Goal: Entertainment & Leisure: Consume media (video, audio)

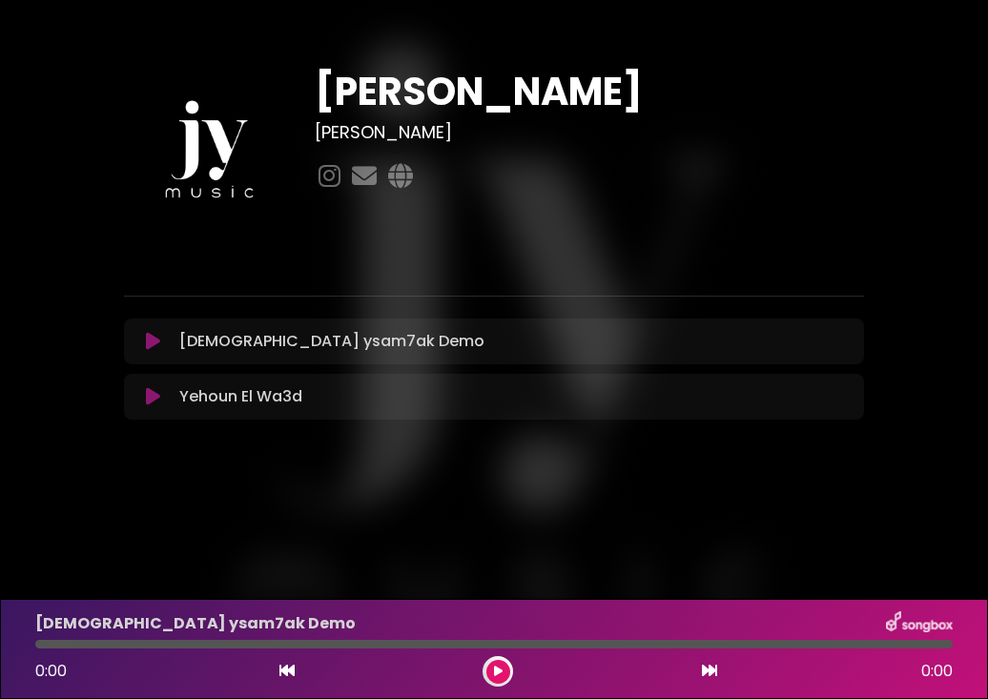
click at [156, 337] on icon at bounding box center [153, 341] width 14 height 19
click at [149, 340] on icon at bounding box center [153, 341] width 14 height 19
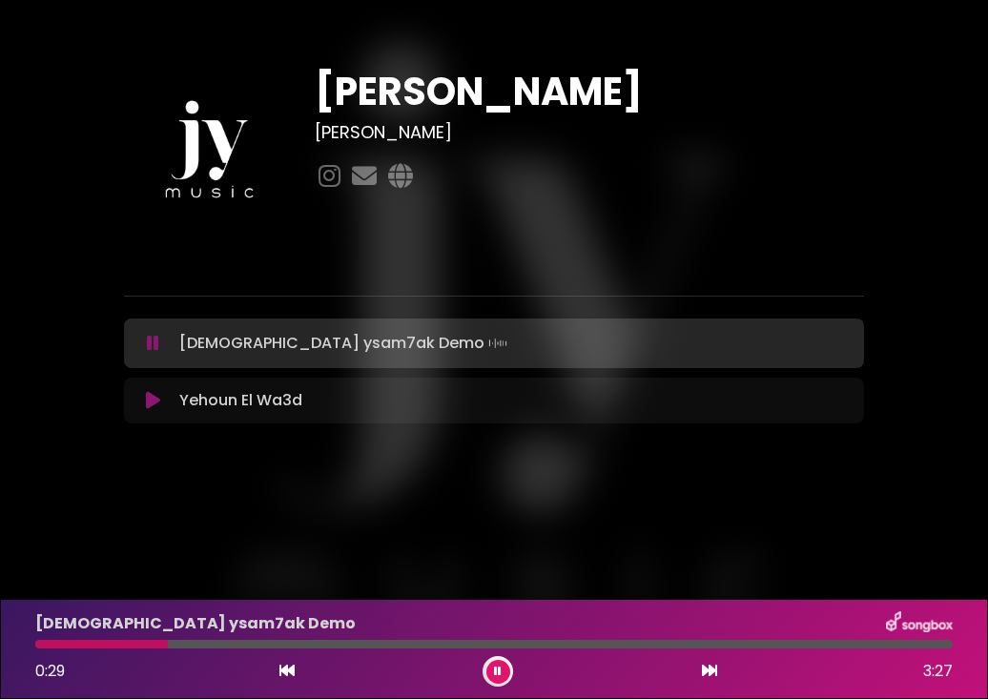
click at [154, 345] on icon at bounding box center [153, 343] width 12 height 19
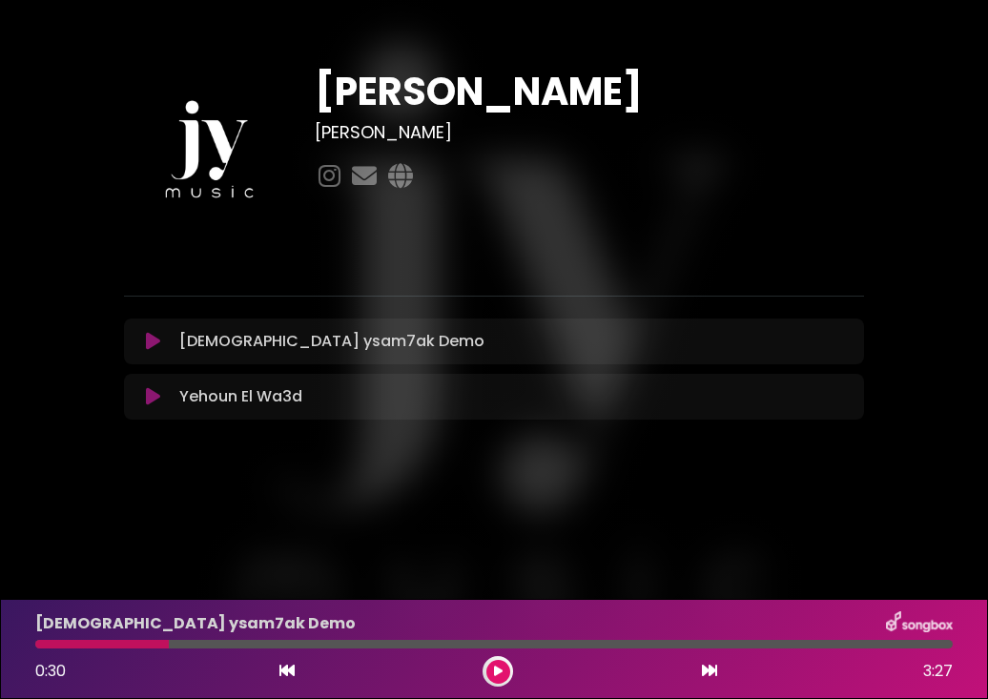
click at [150, 344] on icon at bounding box center [153, 341] width 14 height 19
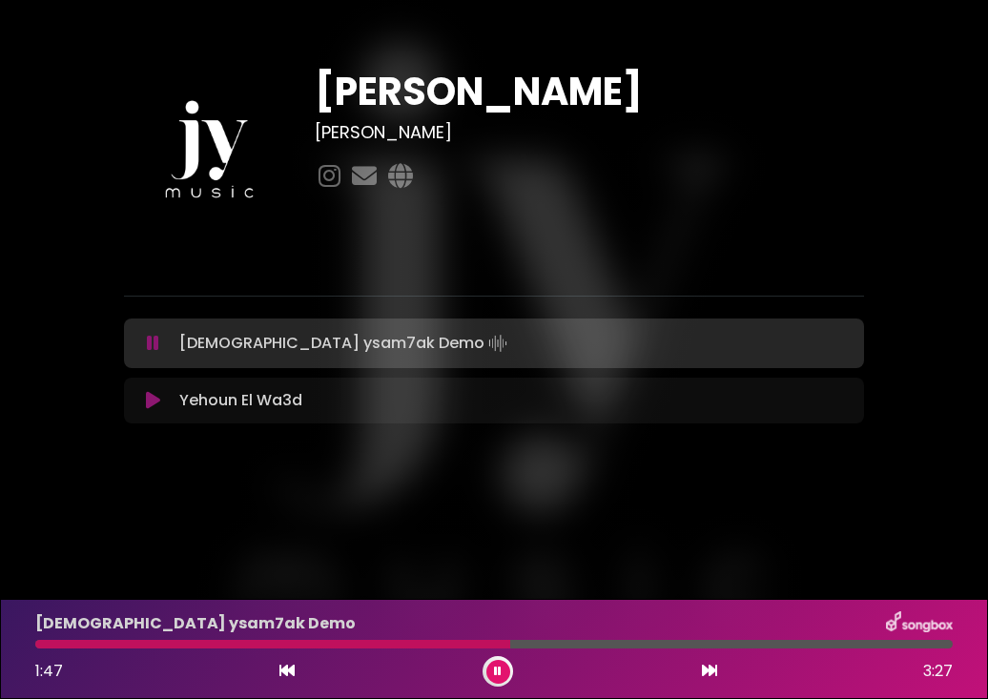
click at [156, 396] on icon at bounding box center [153, 400] width 14 height 19
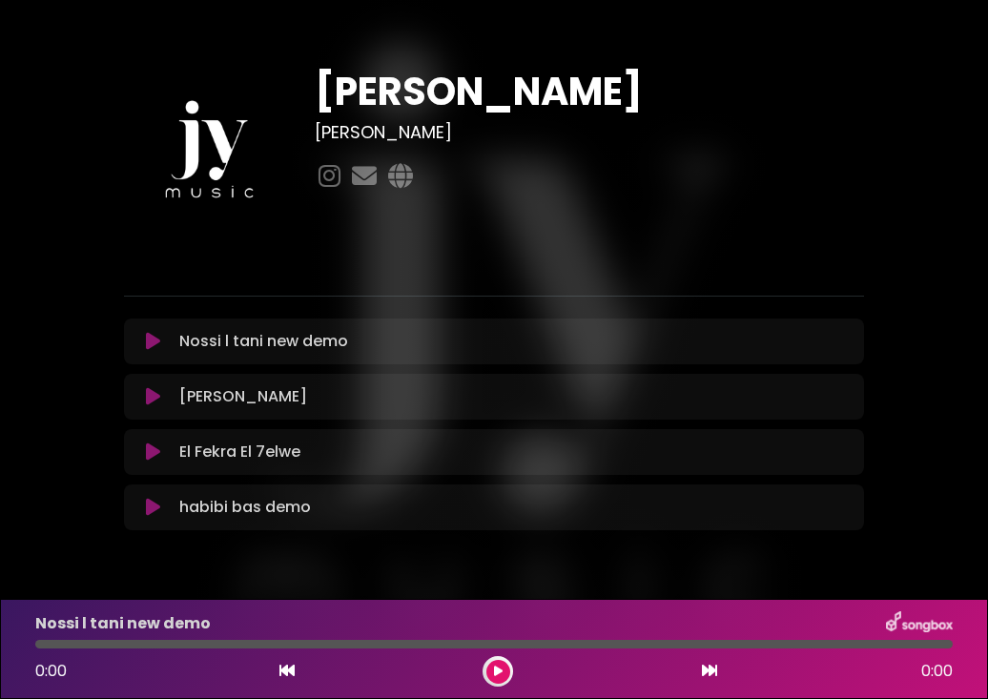
click at [158, 340] on icon at bounding box center [153, 341] width 14 height 19
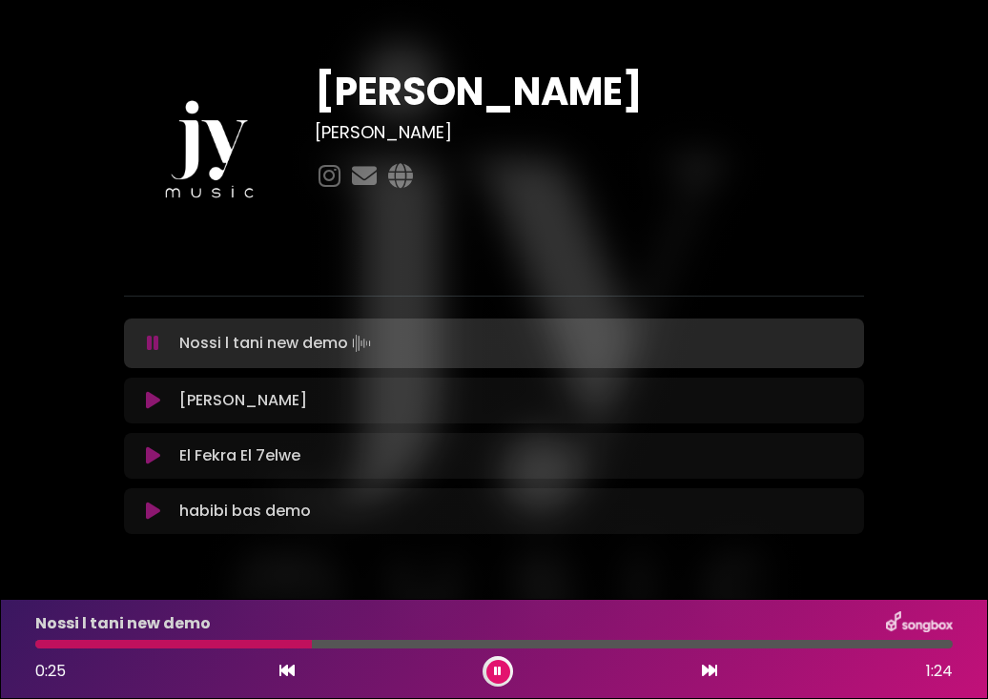
click at [154, 395] on icon at bounding box center [153, 400] width 14 height 19
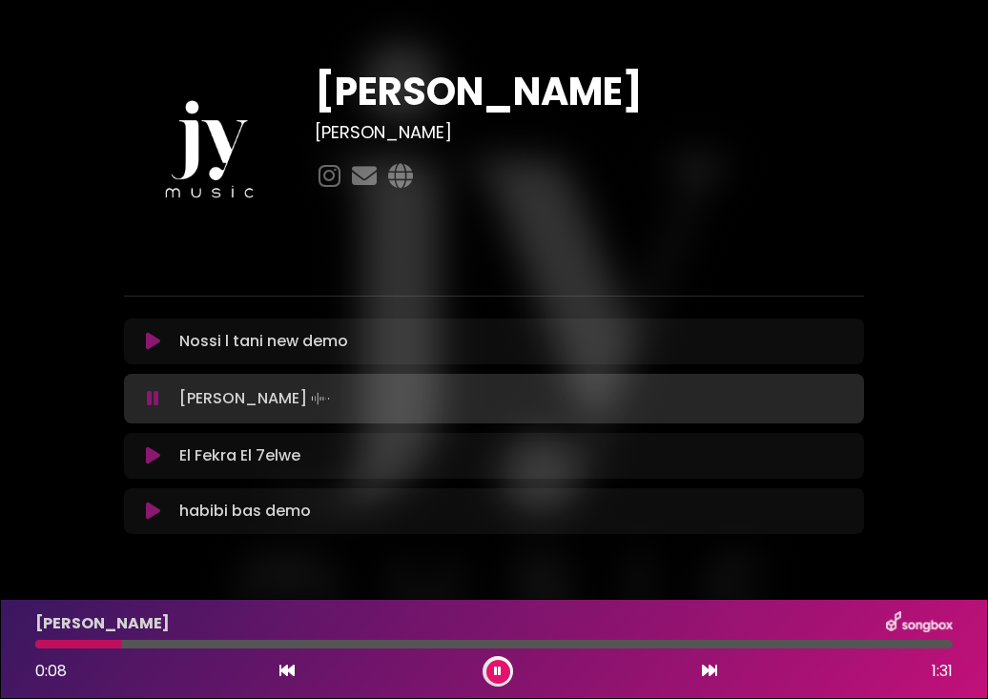
drag, startPoint x: 85, startPoint y: 642, endPoint x: 122, endPoint y: 642, distance: 37.2
click at [122, 642] on div at bounding box center [493, 644] width 917 height 9
click at [192, 644] on div at bounding box center [493, 644] width 917 height 9
click at [470, 646] on div at bounding box center [493, 644] width 917 height 9
click at [157, 459] on icon at bounding box center [153, 455] width 14 height 19
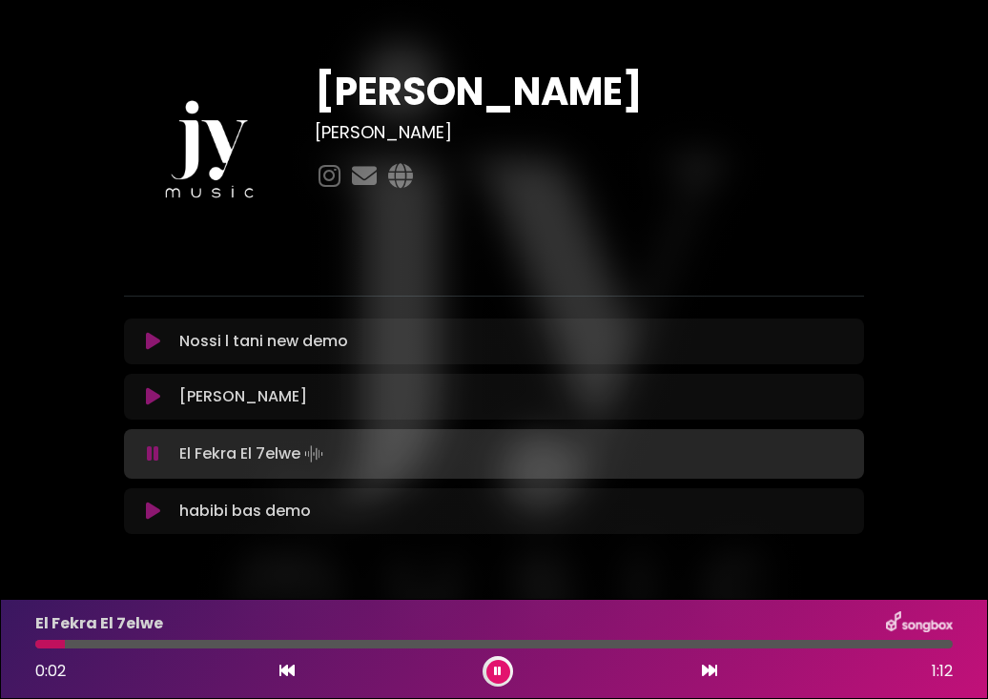
click at [93, 644] on div at bounding box center [493, 644] width 917 height 9
click at [134, 644] on div at bounding box center [493, 644] width 917 height 9
click at [445, 642] on div at bounding box center [493, 644] width 917 height 9
click at [320, 515] on div "habibi bas demo Loading Track..." at bounding box center [512, 511] width 681 height 23
click at [152, 513] on icon at bounding box center [153, 511] width 14 height 19
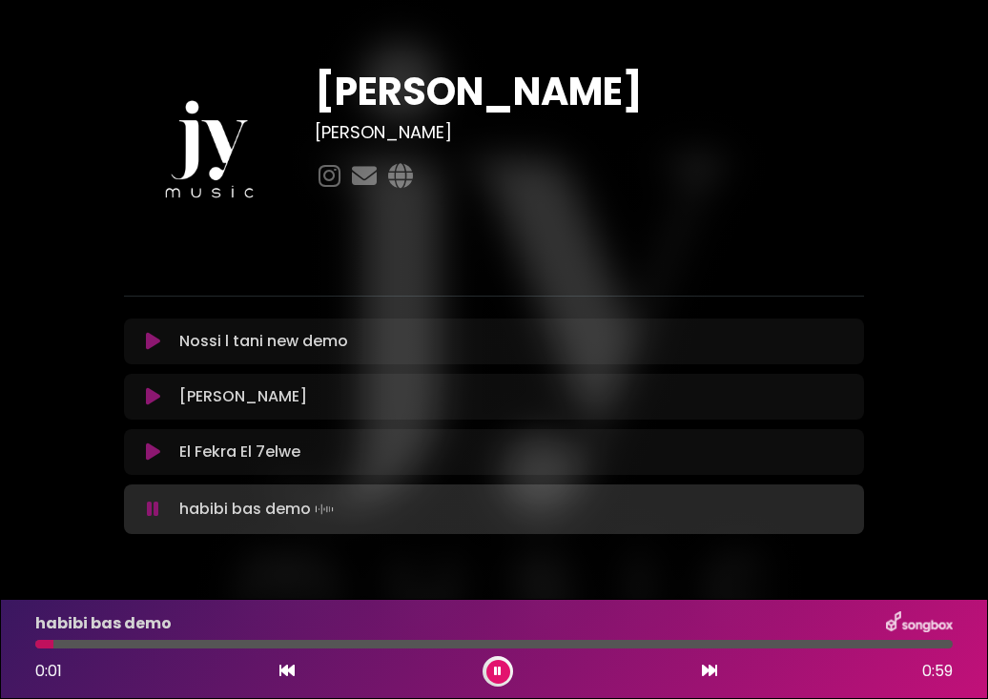
click at [132, 642] on div at bounding box center [493, 644] width 917 height 9
click at [235, 647] on div at bounding box center [493, 644] width 917 height 9
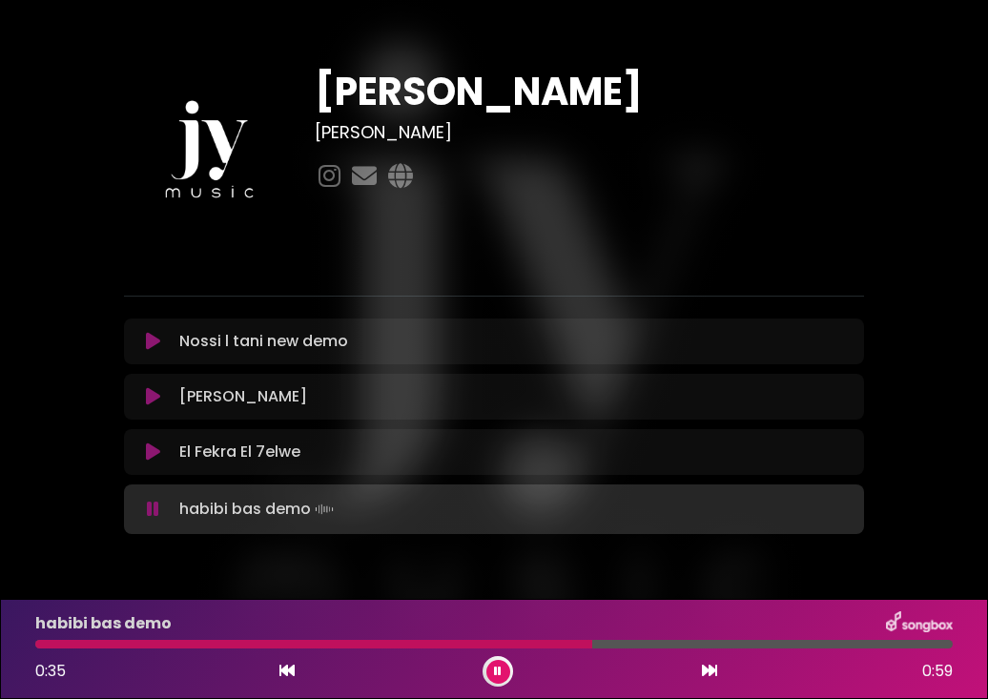
click at [591, 644] on div at bounding box center [493, 644] width 917 height 9
click at [495, 683] on button at bounding box center [498, 672] width 24 height 24
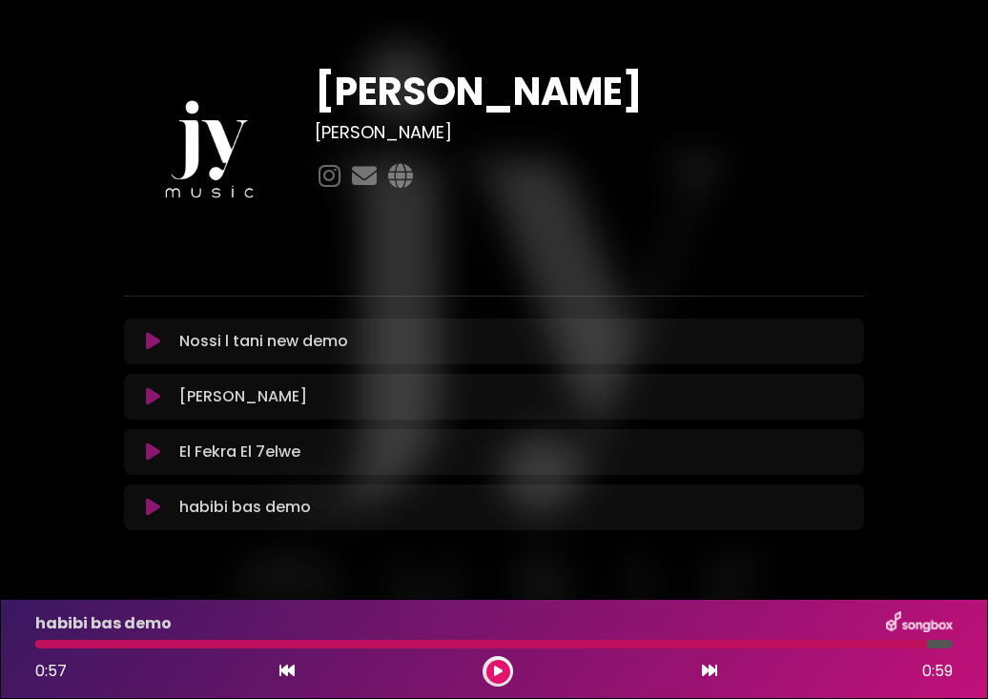
click at [495, 681] on button at bounding box center [498, 672] width 24 height 24
click at [160, 503] on icon at bounding box center [153, 507] width 14 height 19
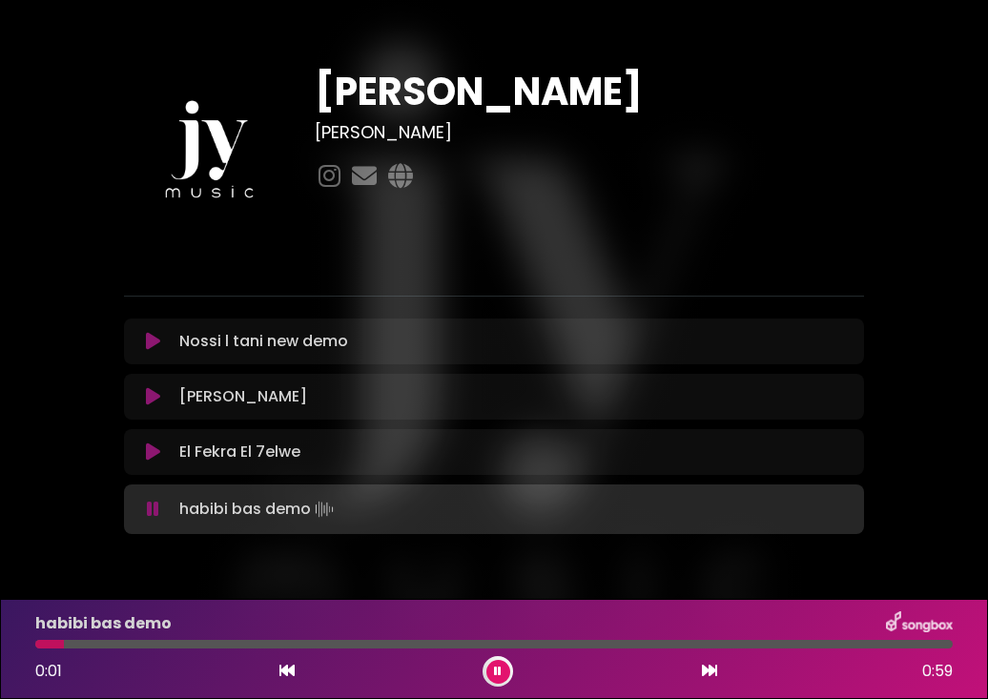
click at [97, 648] on div "habibi bas demo 0:01 0:59" at bounding box center [494, 648] width 940 height 75
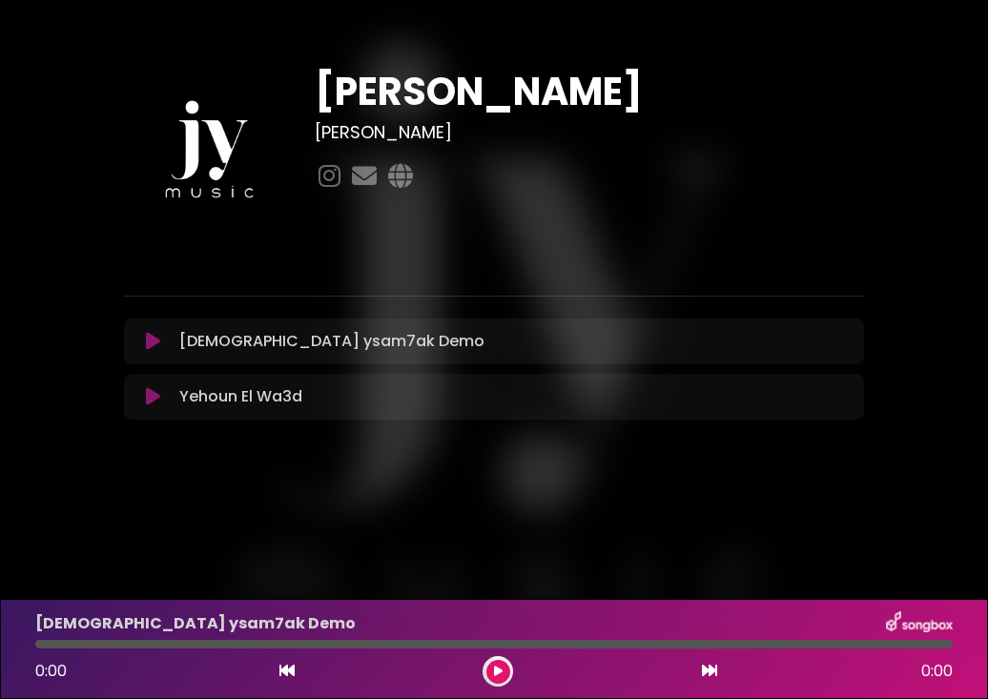
click at [150, 339] on icon at bounding box center [153, 341] width 14 height 19
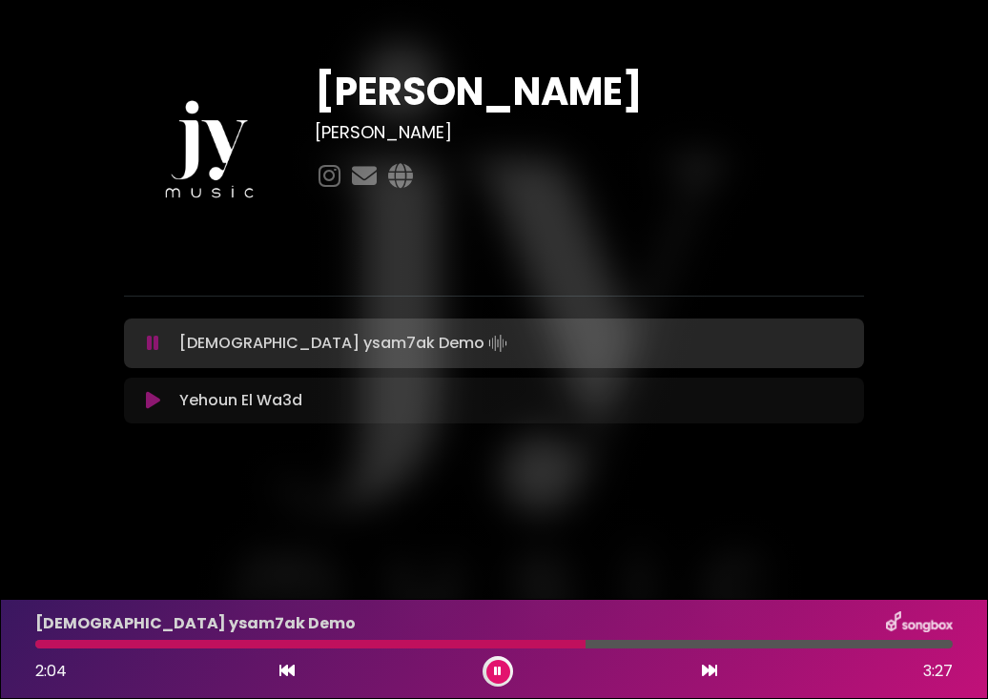
click at [150, 339] on icon at bounding box center [153, 343] width 12 height 19
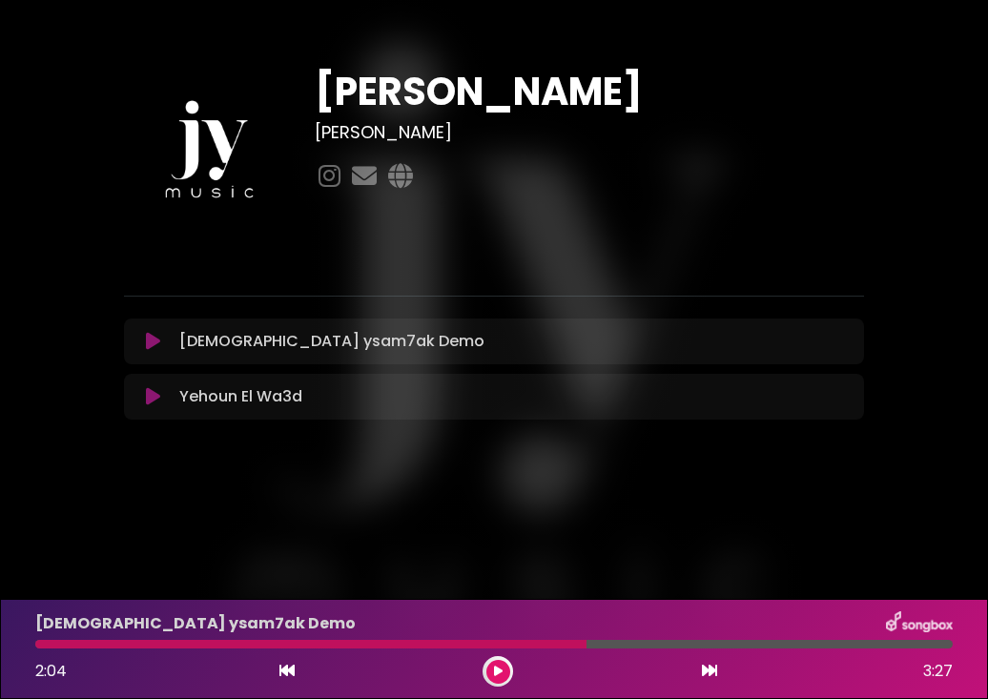
click at [147, 400] on icon at bounding box center [153, 396] width 14 height 19
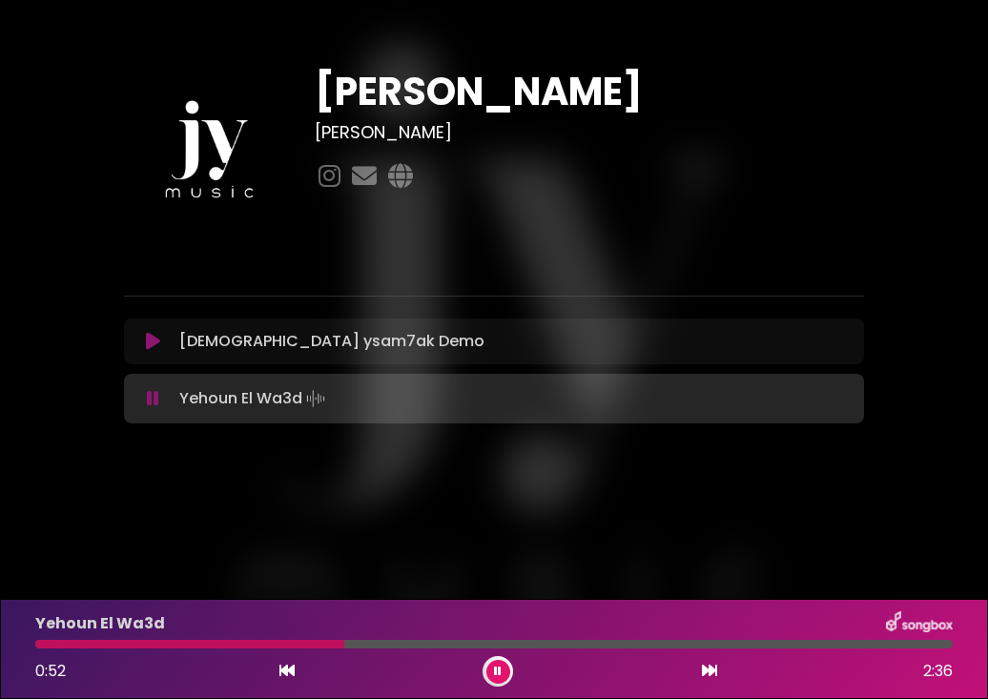
click at [152, 397] on icon at bounding box center [153, 398] width 12 height 19
